Goal: Navigation & Orientation: Find specific page/section

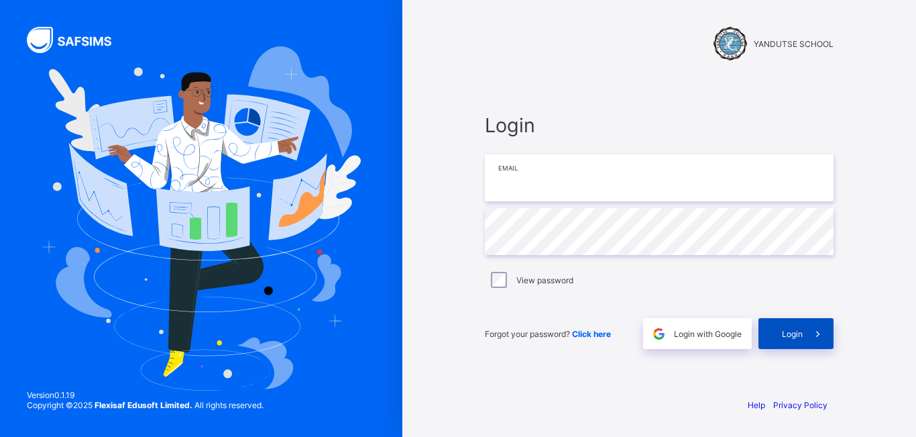
type input "**********"
click at [803, 339] on span at bounding box center [818, 333] width 31 height 31
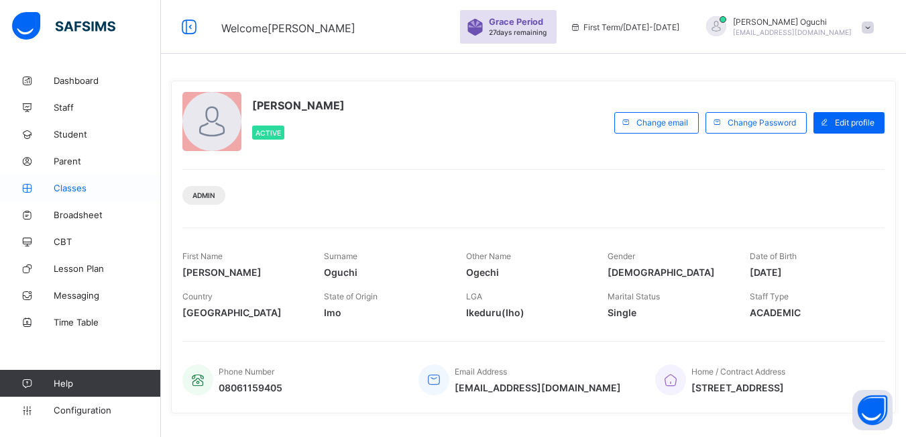
click at [77, 184] on span "Classes" at bounding box center [107, 187] width 107 height 11
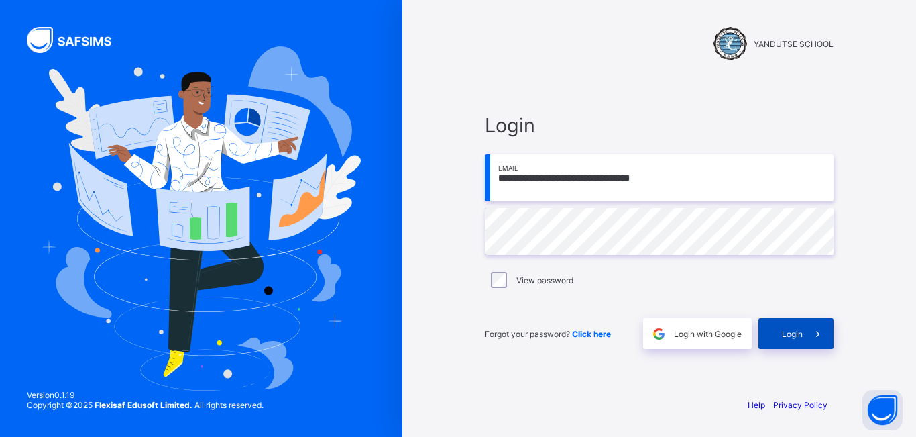
click at [787, 339] on div "Login" at bounding box center [796, 333] width 75 height 31
